Goal: Information Seeking & Learning: Learn about a topic

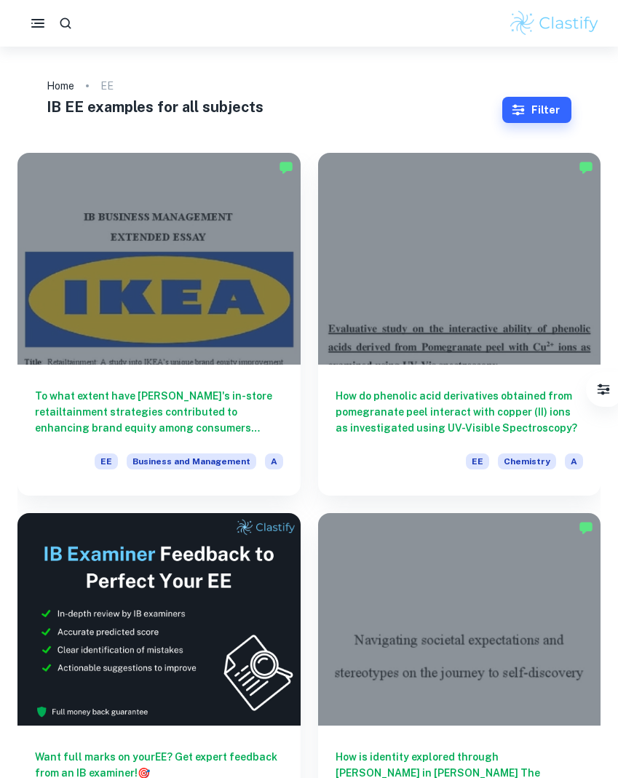
scroll to position [5, 0]
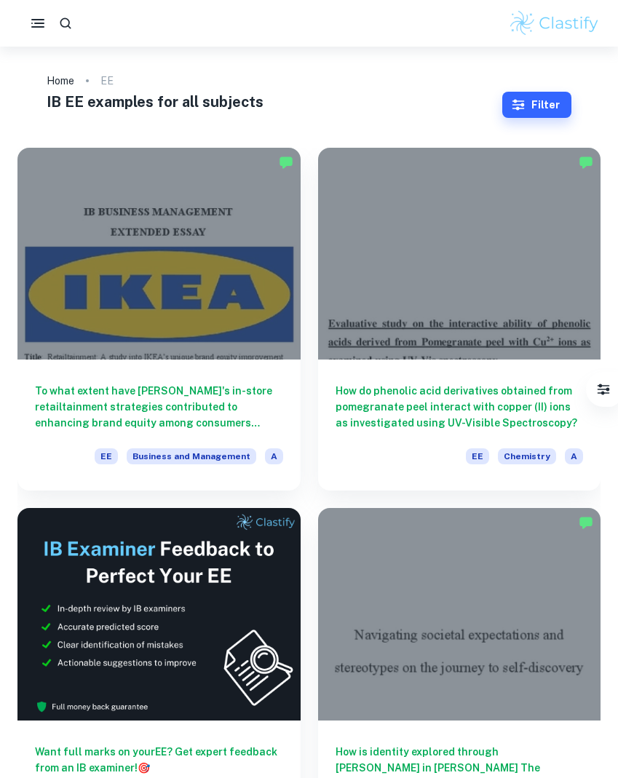
click at [530, 103] on button "Filter" at bounding box center [536, 105] width 69 height 26
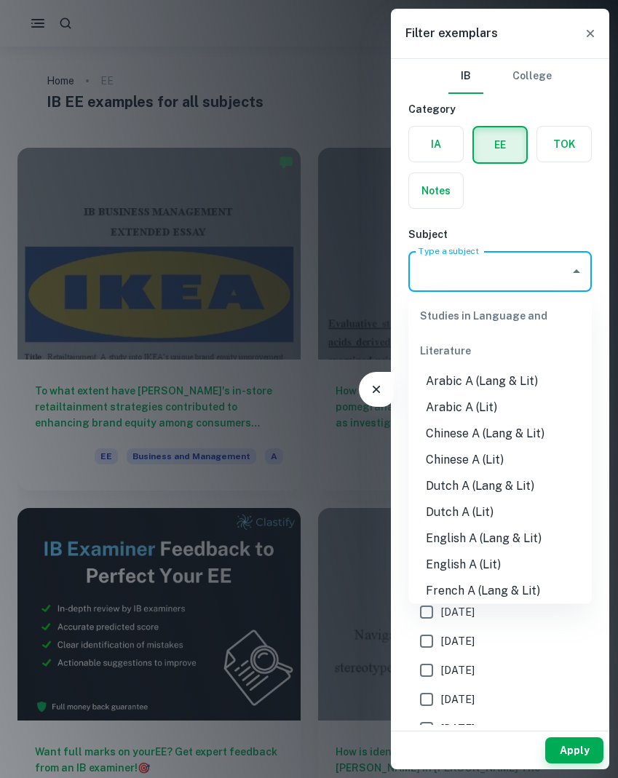
click at [452, 274] on input "Type a subject" at bounding box center [489, 272] width 149 height 28
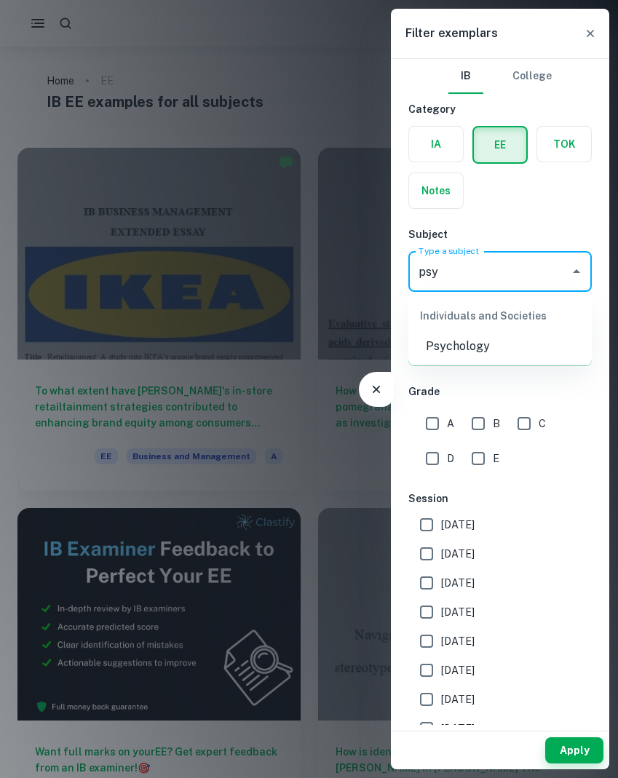
click at [462, 350] on li "Psychology" at bounding box center [501, 347] width 184 height 26
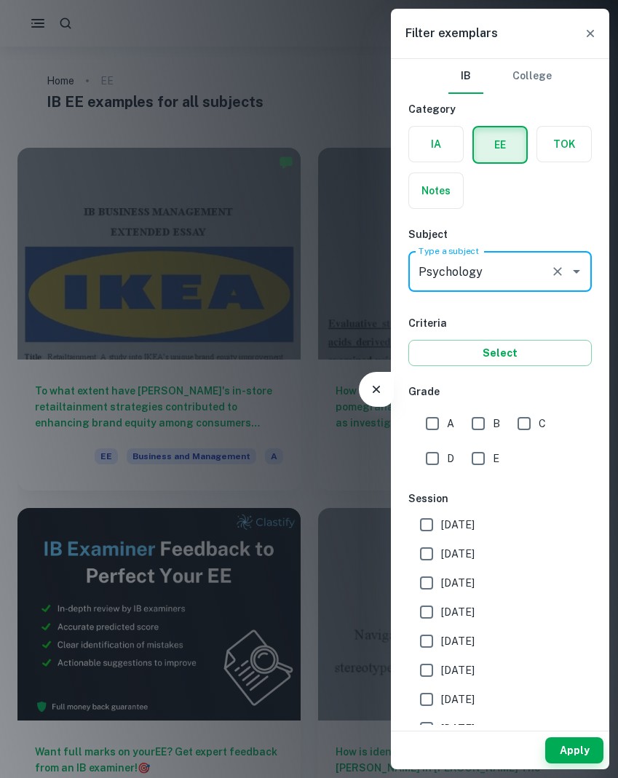
type input "Psychology"
click at [431, 423] on input "A" at bounding box center [432, 423] width 29 height 29
checkbox input "true"
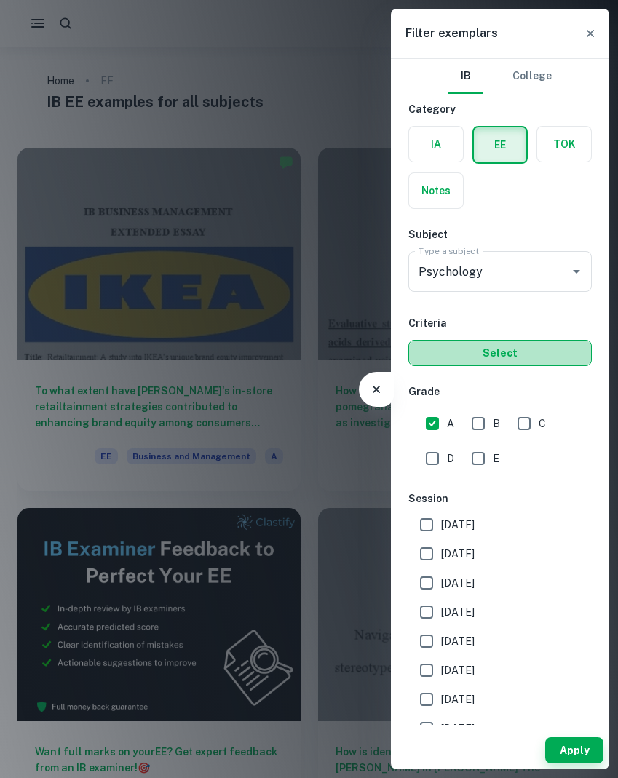
click at [475, 357] on button "Select" at bounding box center [501, 353] width 184 height 26
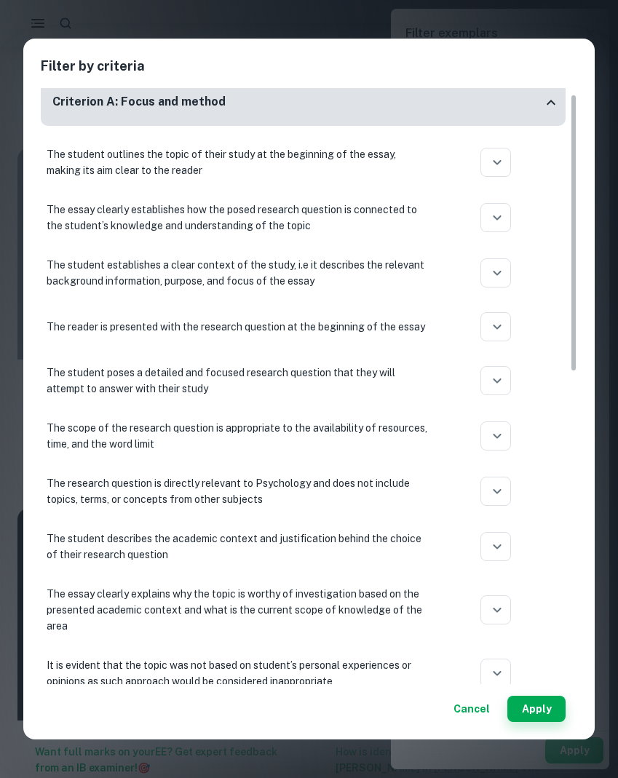
scroll to position [14, 0]
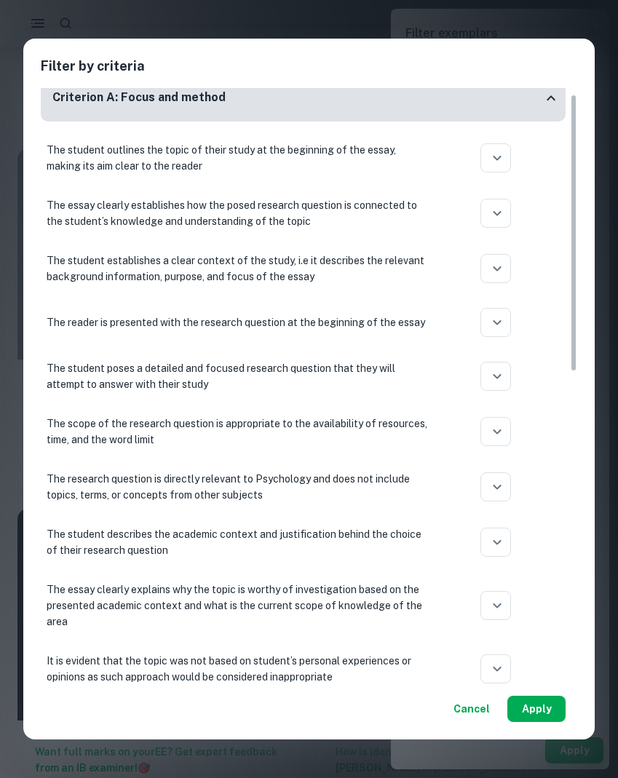
click at [532, 712] on button "Apply" at bounding box center [537, 709] width 58 height 26
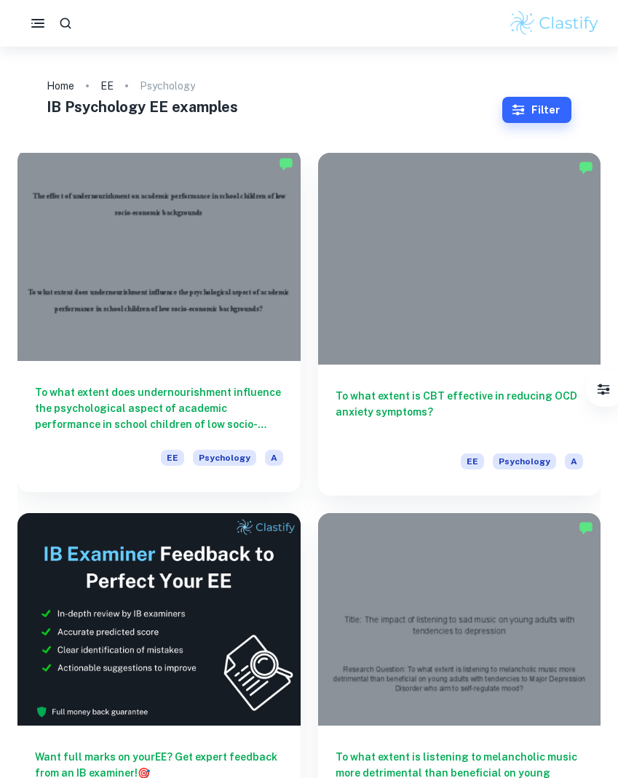
click at [208, 203] on div at bounding box center [158, 255] width 283 height 212
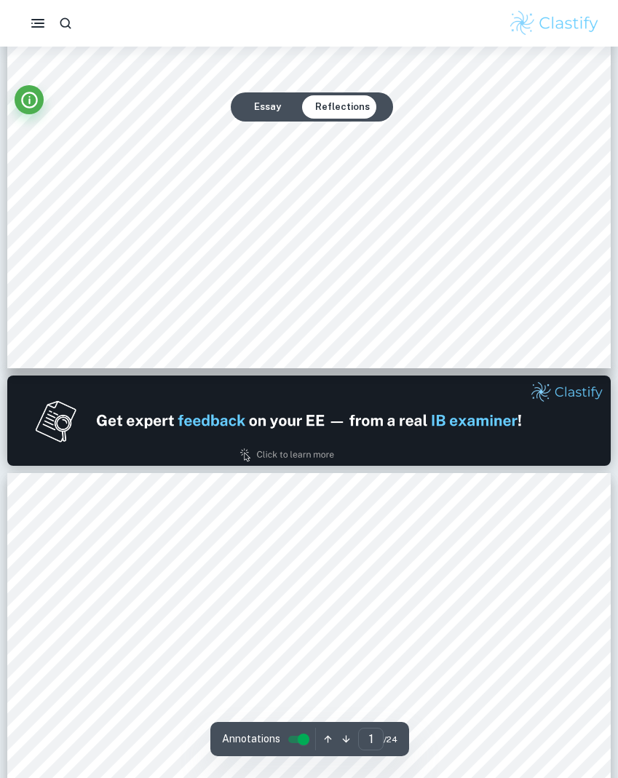
type input "2"
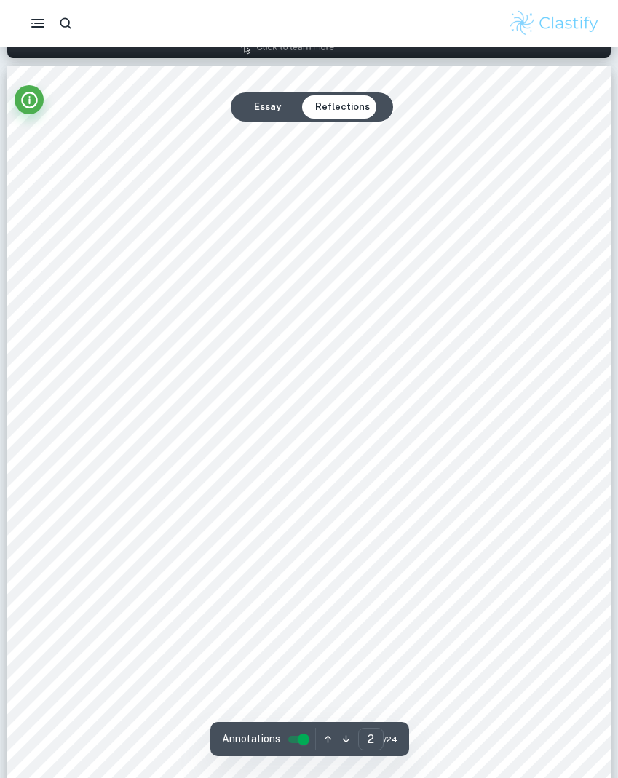
scroll to position [955, 0]
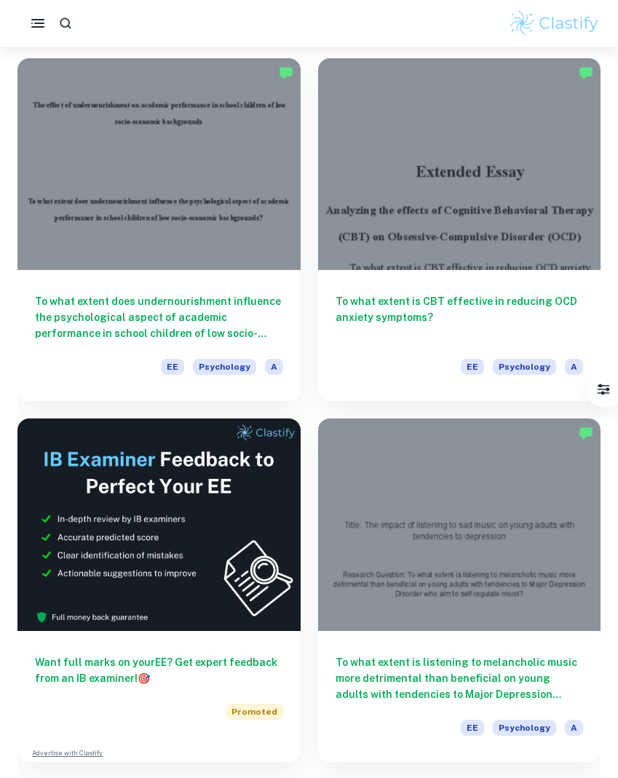
scroll to position [140, 0]
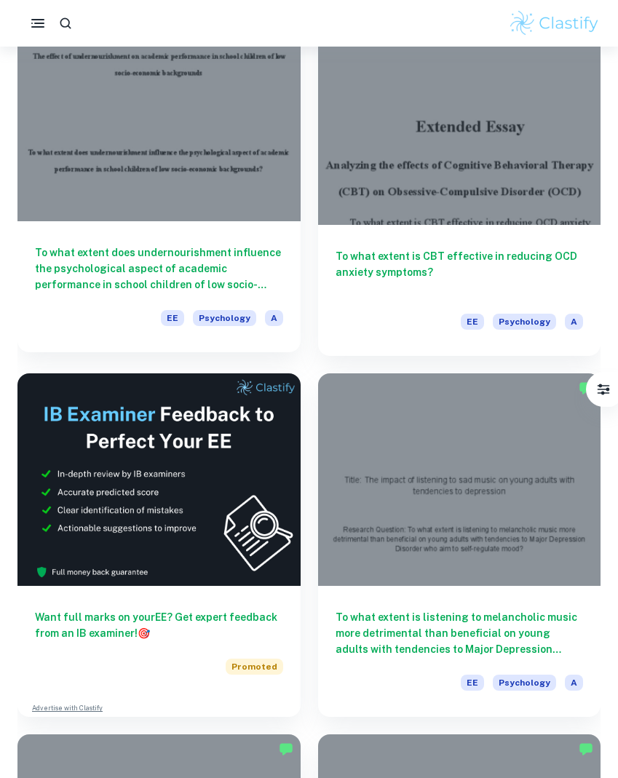
click at [187, 201] on div at bounding box center [158, 115] width 283 height 212
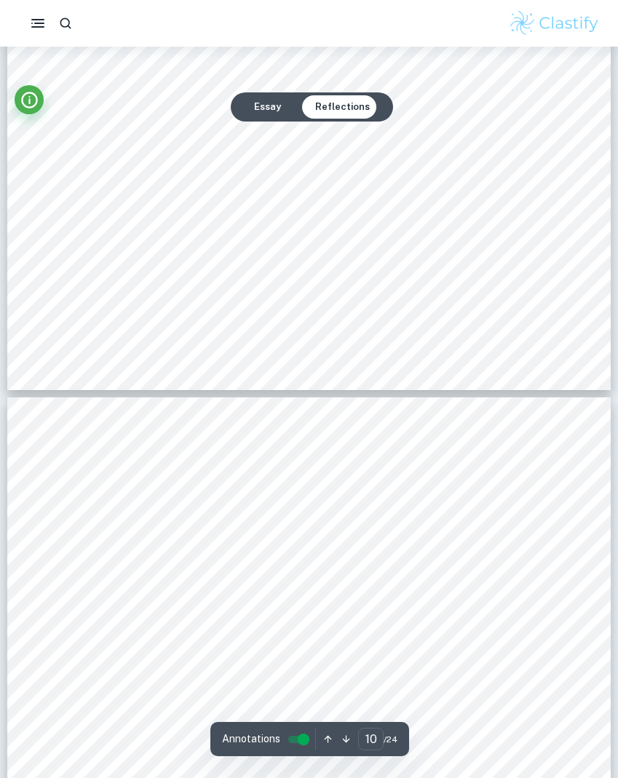
type input "11"
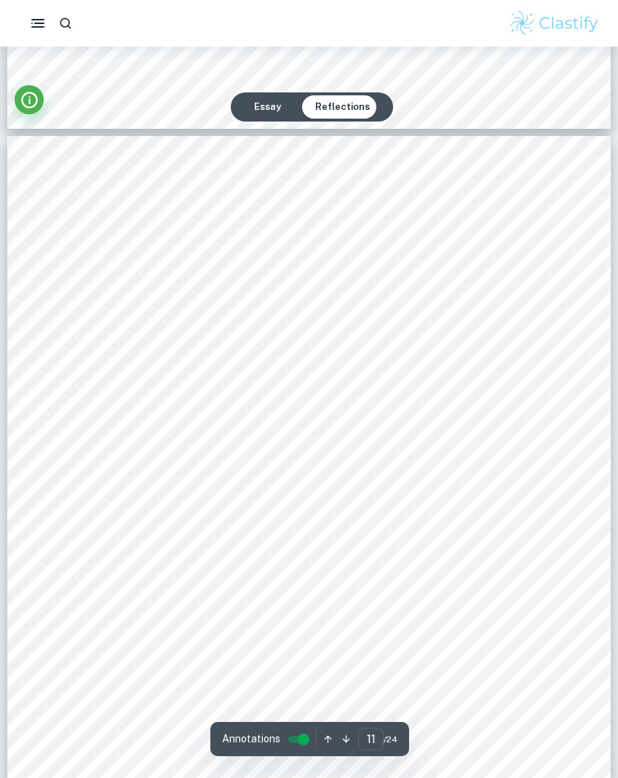
scroll to position [8829, 0]
